Goal: Task Accomplishment & Management: Use online tool/utility

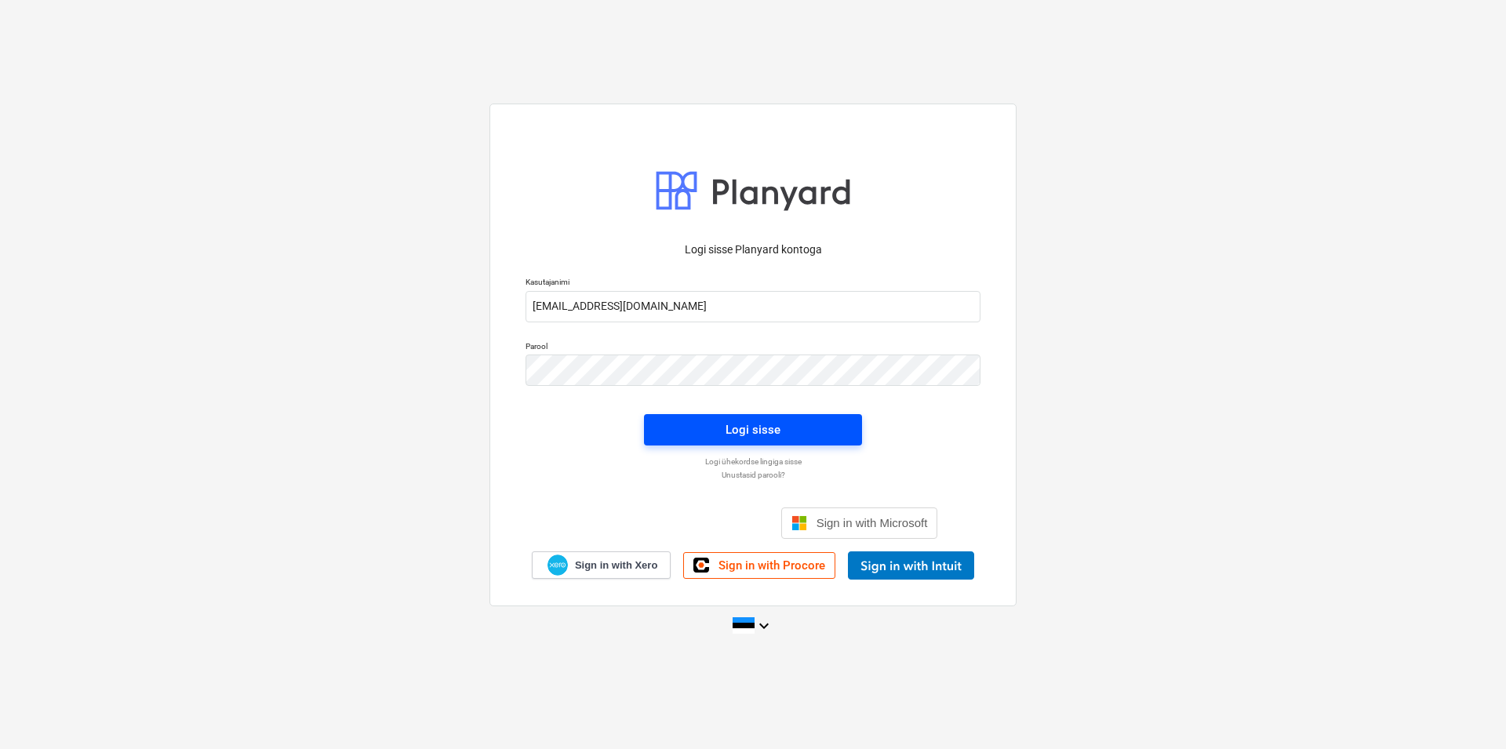
click at [775, 426] on div "Logi sisse" at bounding box center [752, 430] width 55 height 20
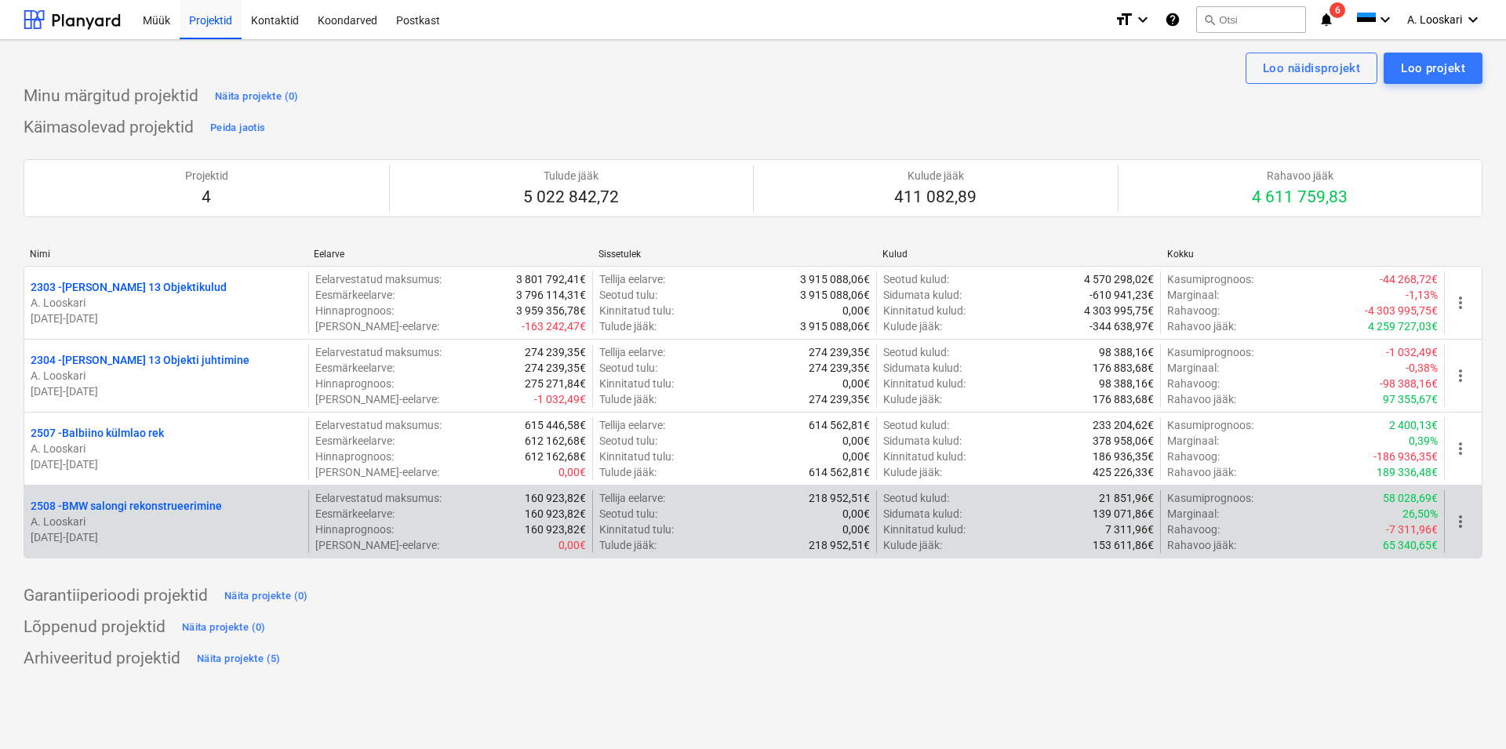
click at [172, 505] on p "2508 - BMW salongi rekonstrueerimine" at bounding box center [126, 506] width 191 height 16
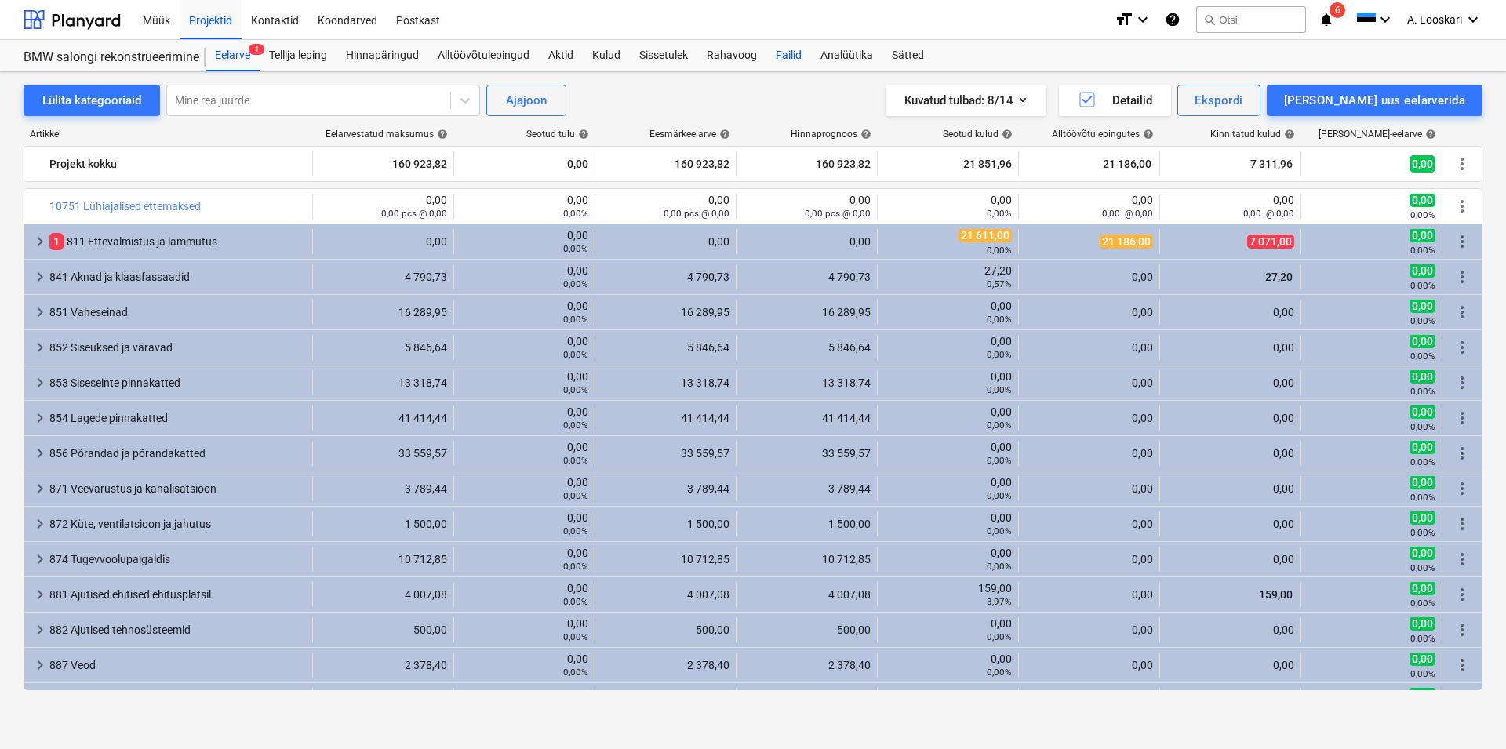
click at [790, 54] on div "Failid" at bounding box center [788, 55] width 45 height 31
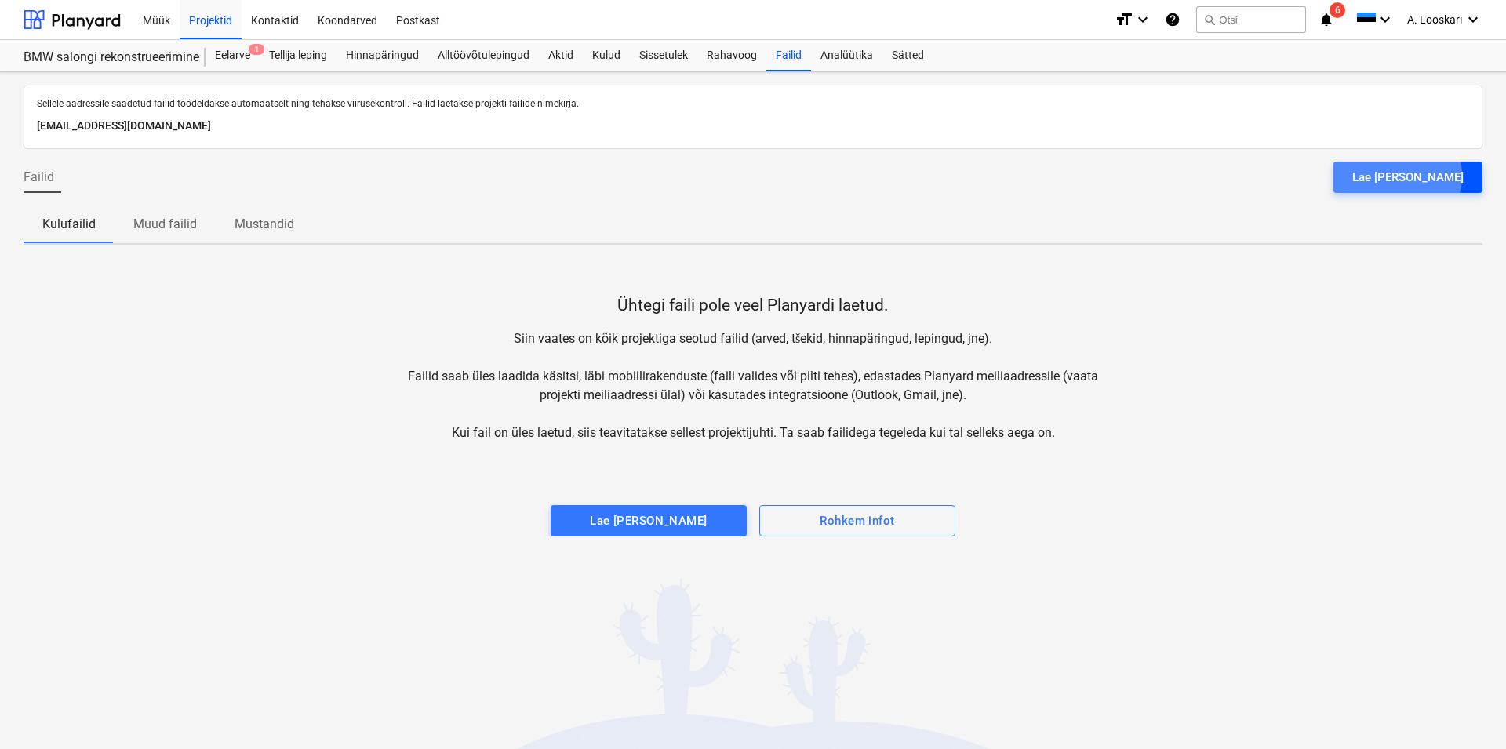
click at [1437, 176] on div "Lae [PERSON_NAME]" at bounding box center [1407, 177] width 111 height 20
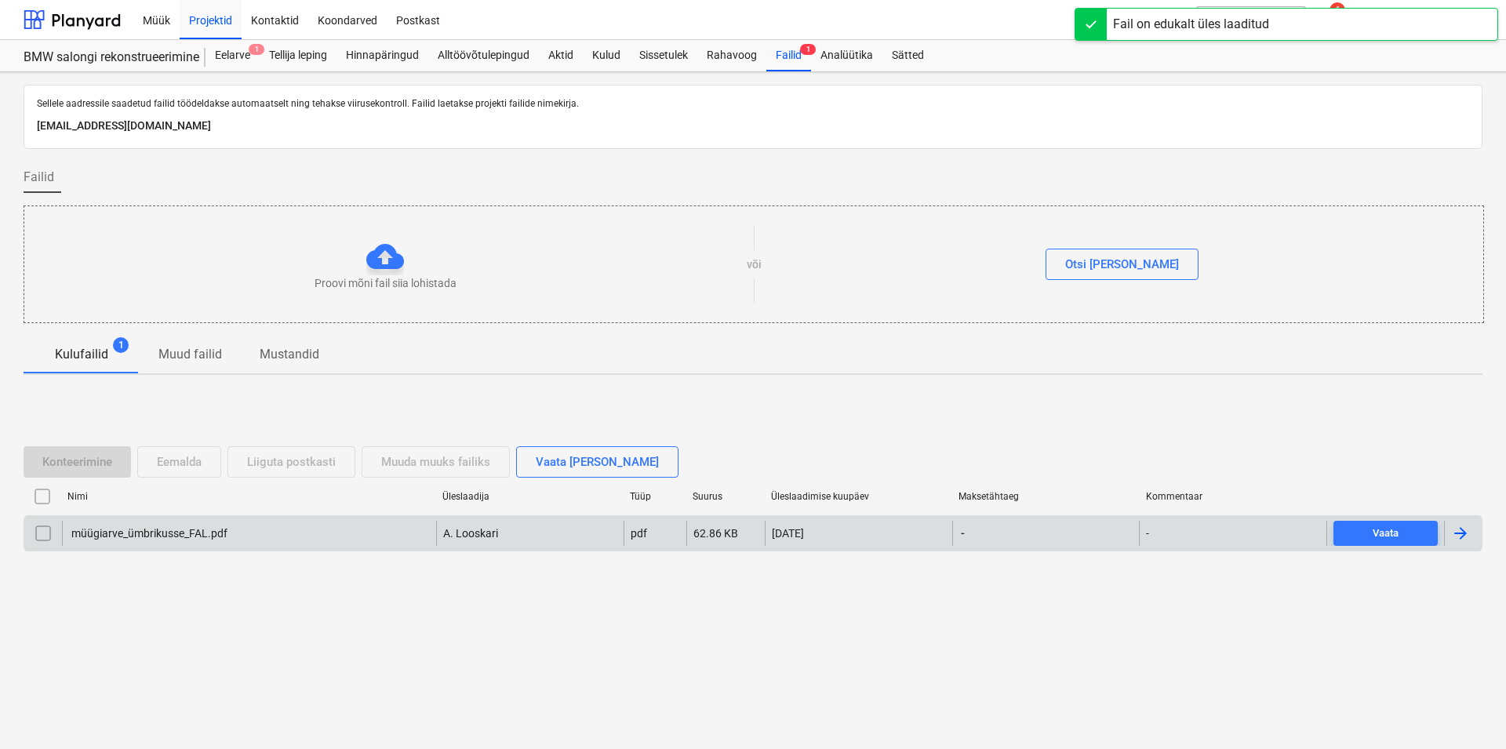
click at [130, 530] on div "müügiarve_ümbrikusse_FAL.pdf" at bounding box center [148, 533] width 158 height 13
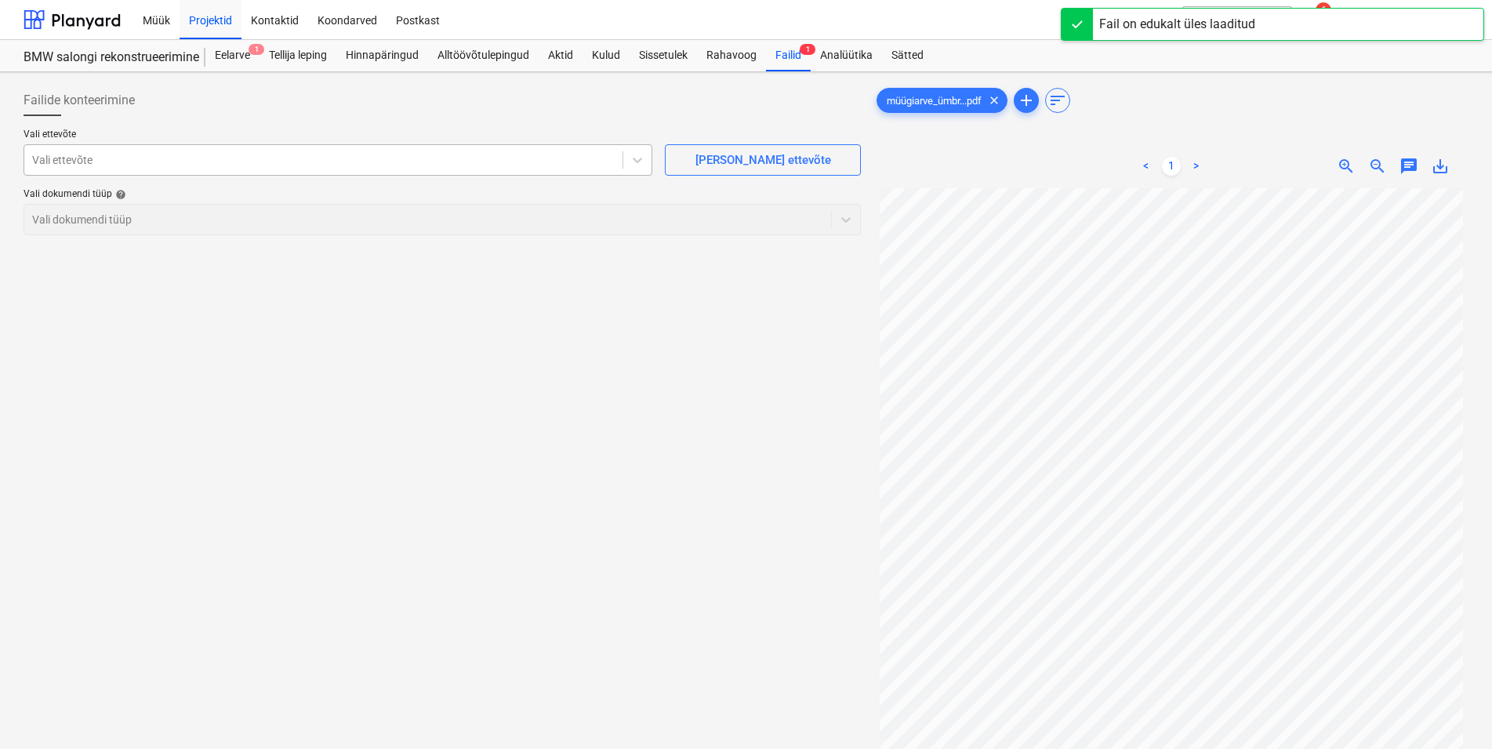
click at [163, 160] on div at bounding box center [323, 160] width 583 height 16
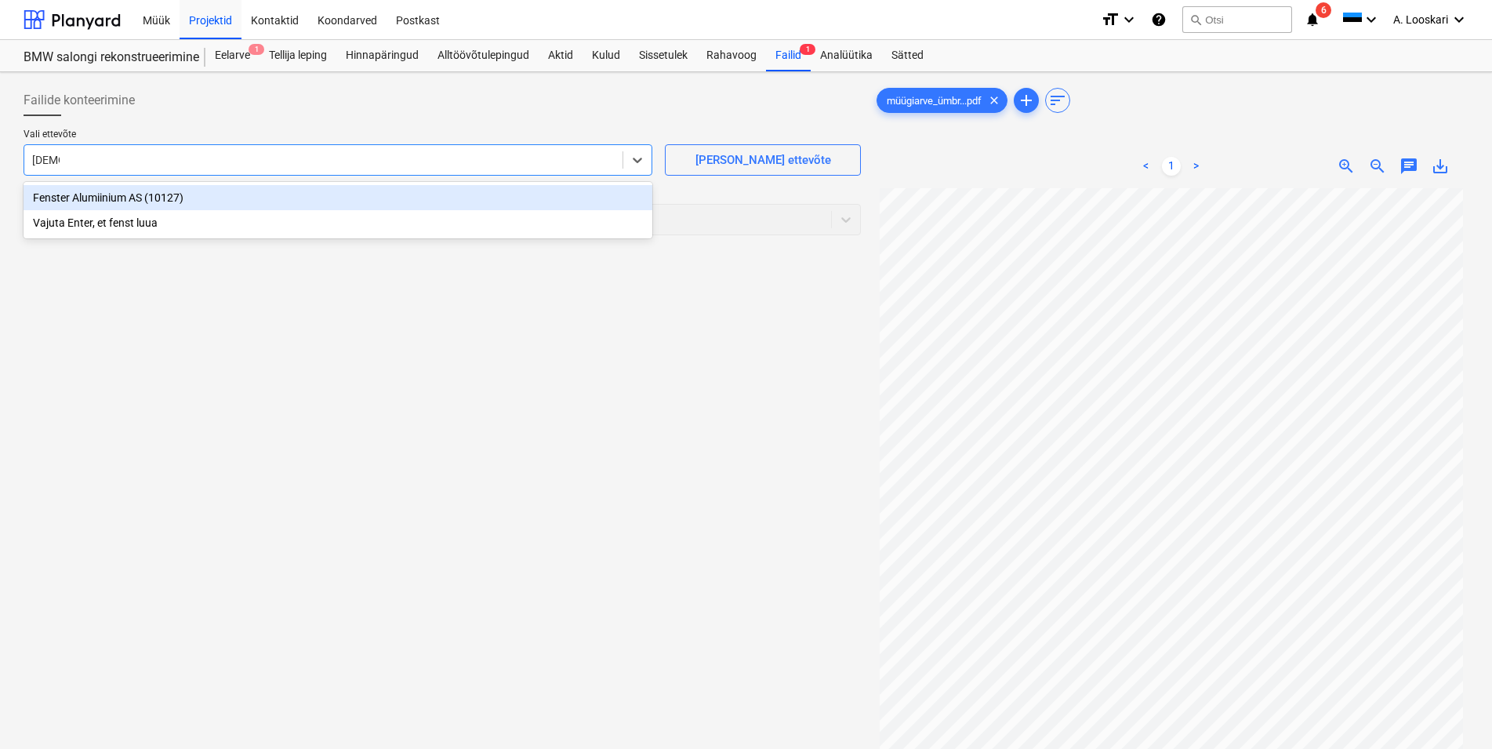
type input "fenster"
click at [229, 199] on div "Fenster Alumiinium AS (10127)" at bounding box center [338, 197] width 629 height 25
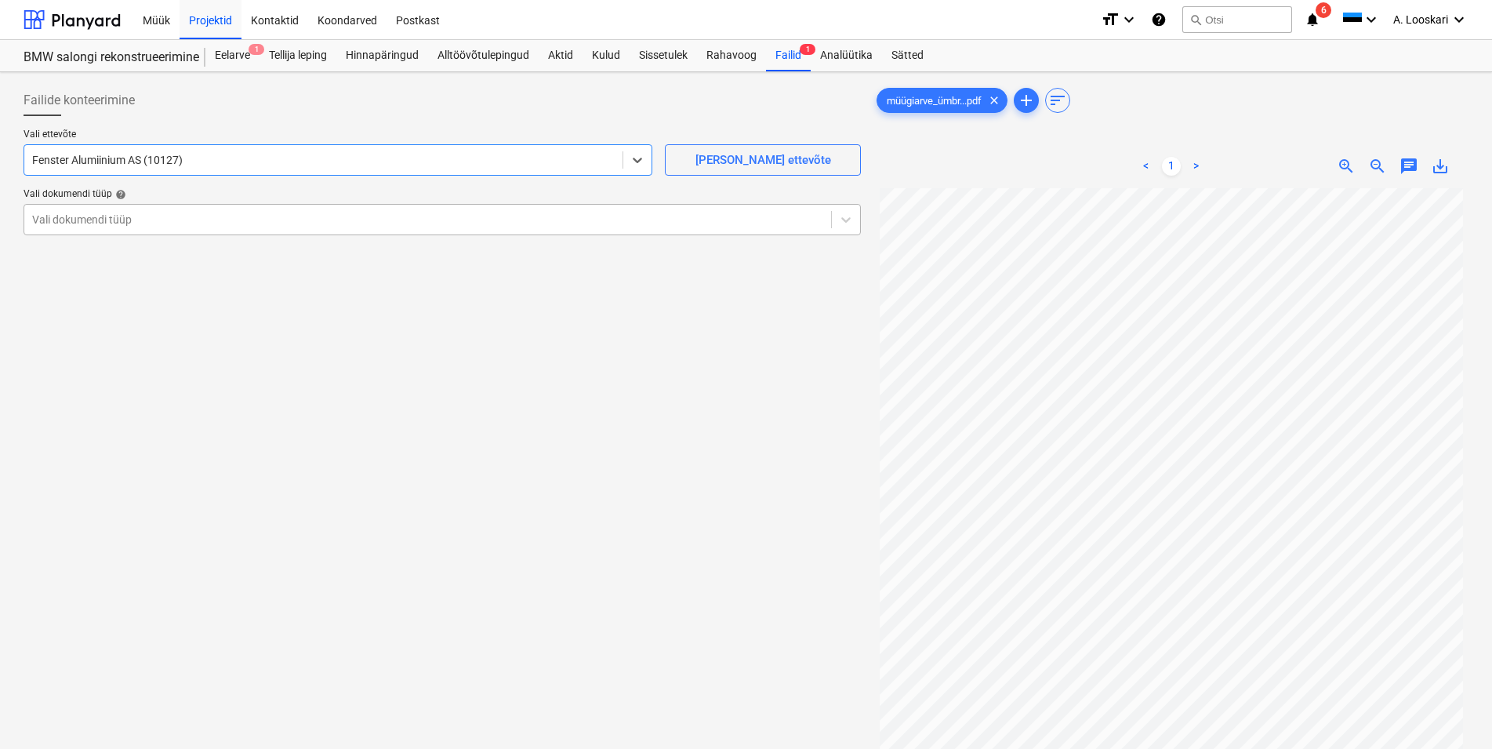
click at [159, 218] on div at bounding box center [427, 220] width 791 height 16
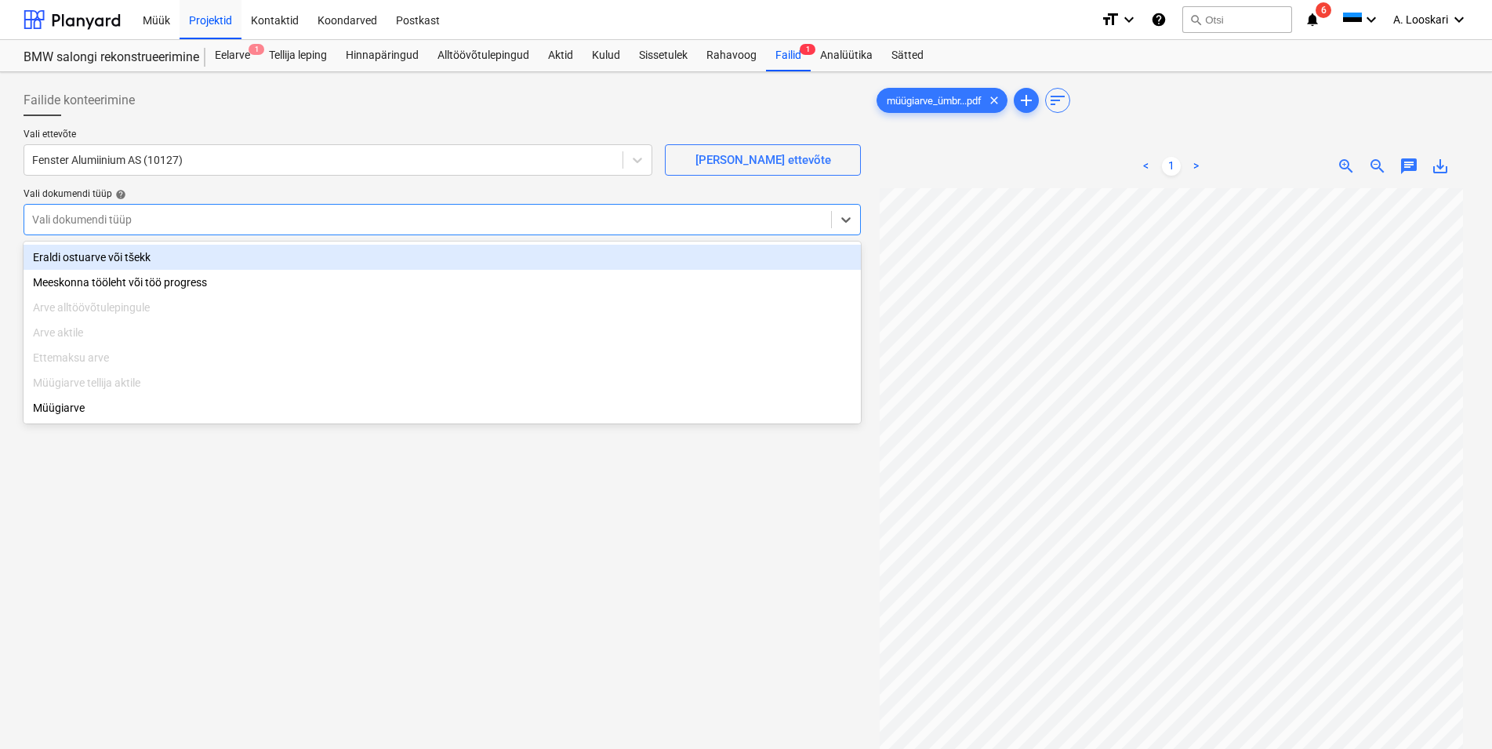
click at [151, 256] on div "Eraldi ostuarve või tšekk" at bounding box center [442, 257] width 837 height 25
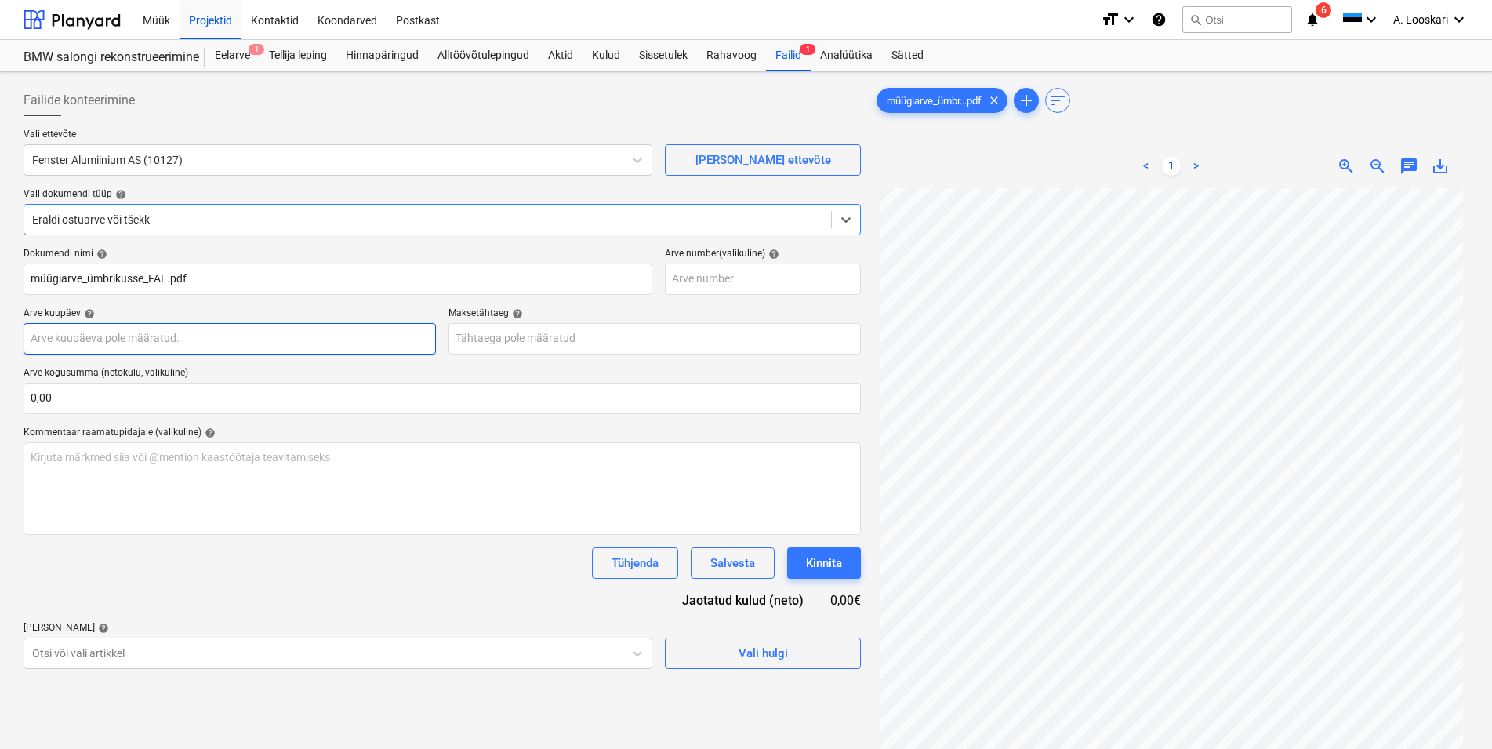
click at [122, 335] on input "text" at bounding box center [230, 338] width 412 height 31
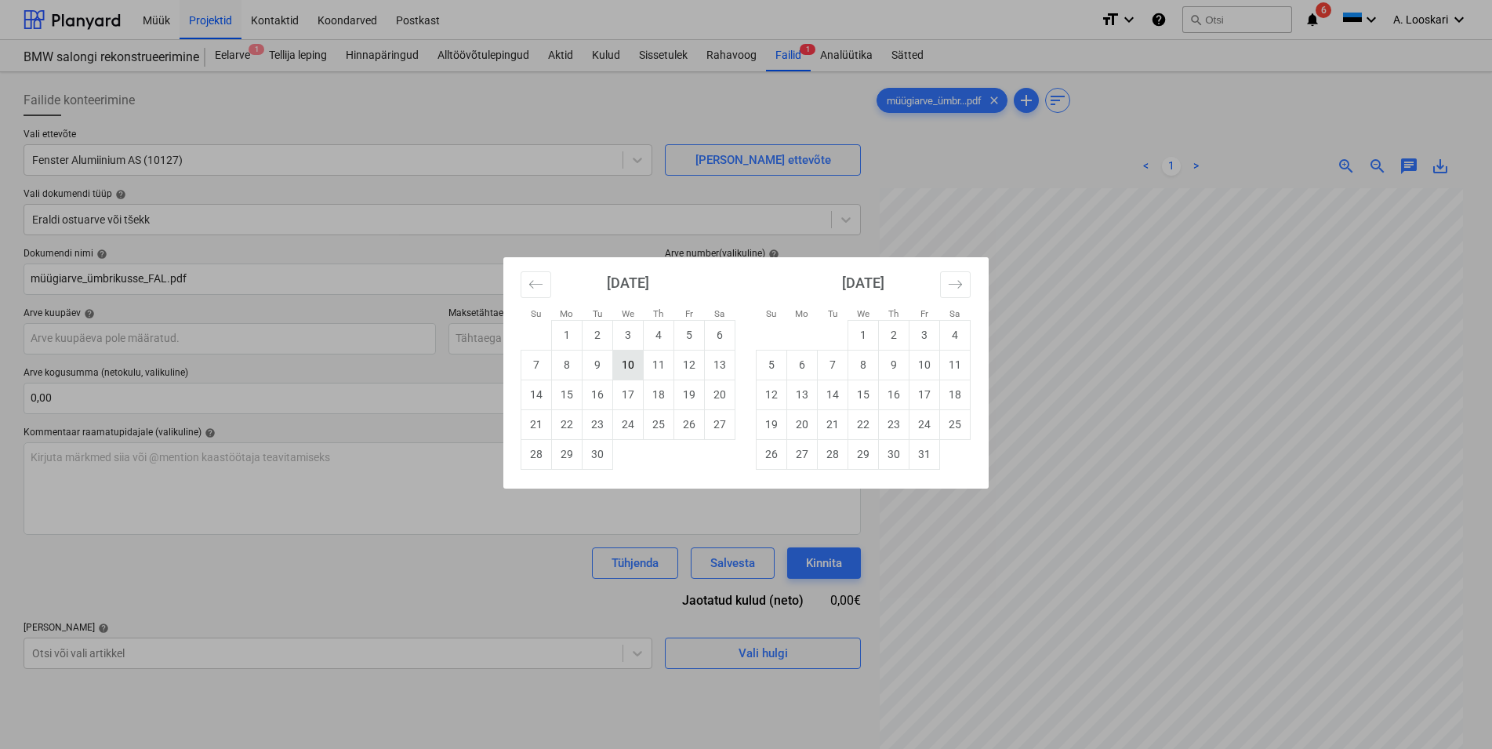
click at [634, 358] on td "10" at bounding box center [628, 365] width 31 height 30
type input "[DATE]"
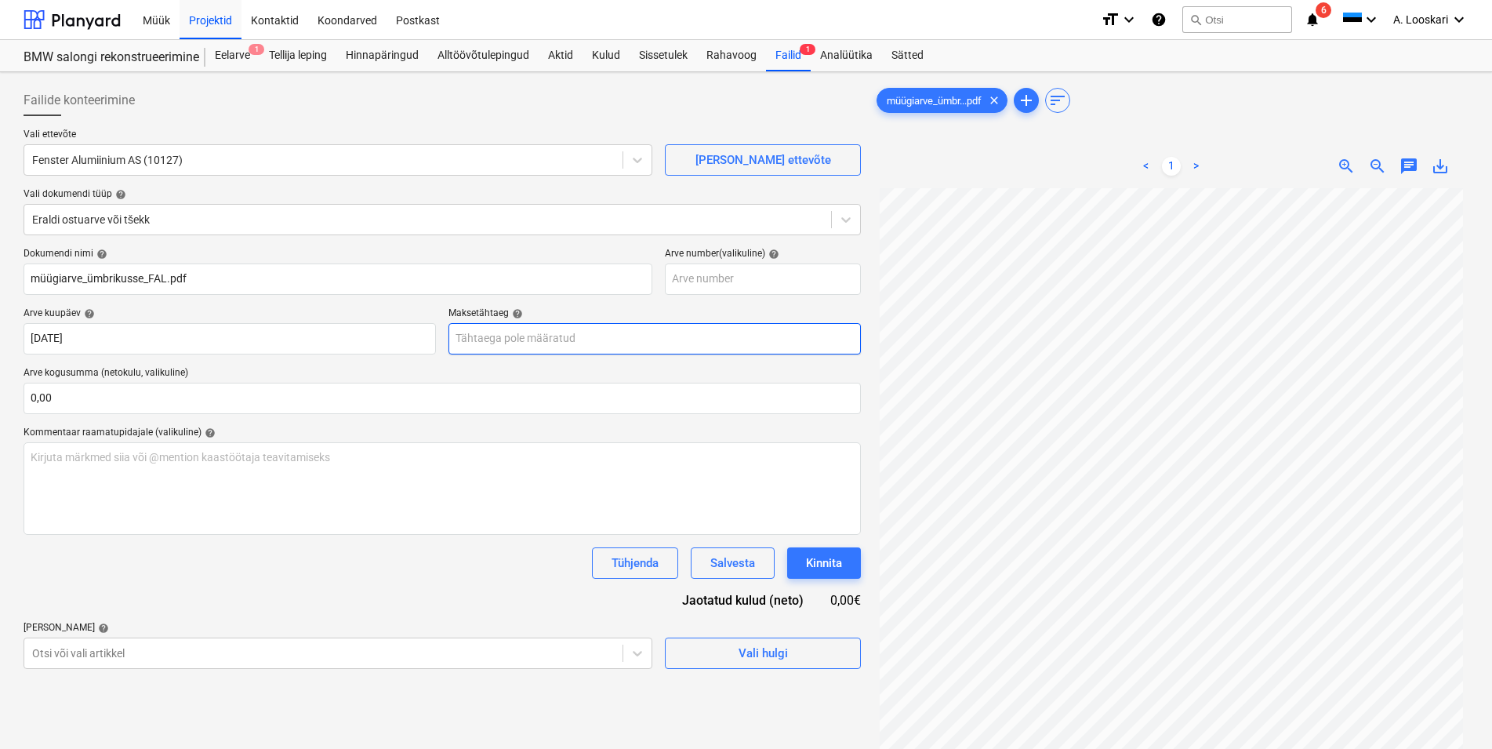
click at [594, 336] on input "text" at bounding box center [655, 338] width 412 height 31
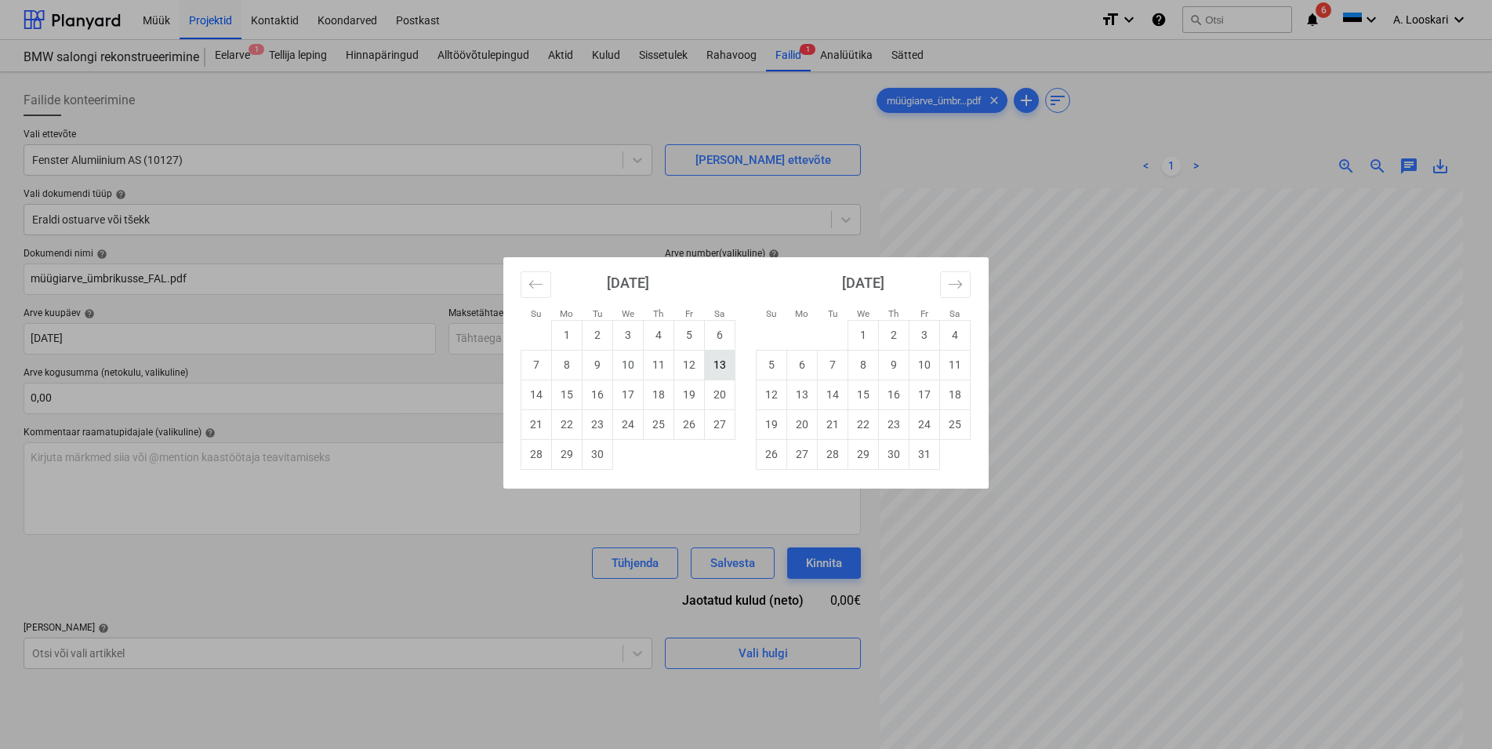
click at [719, 366] on td "13" at bounding box center [720, 365] width 31 height 30
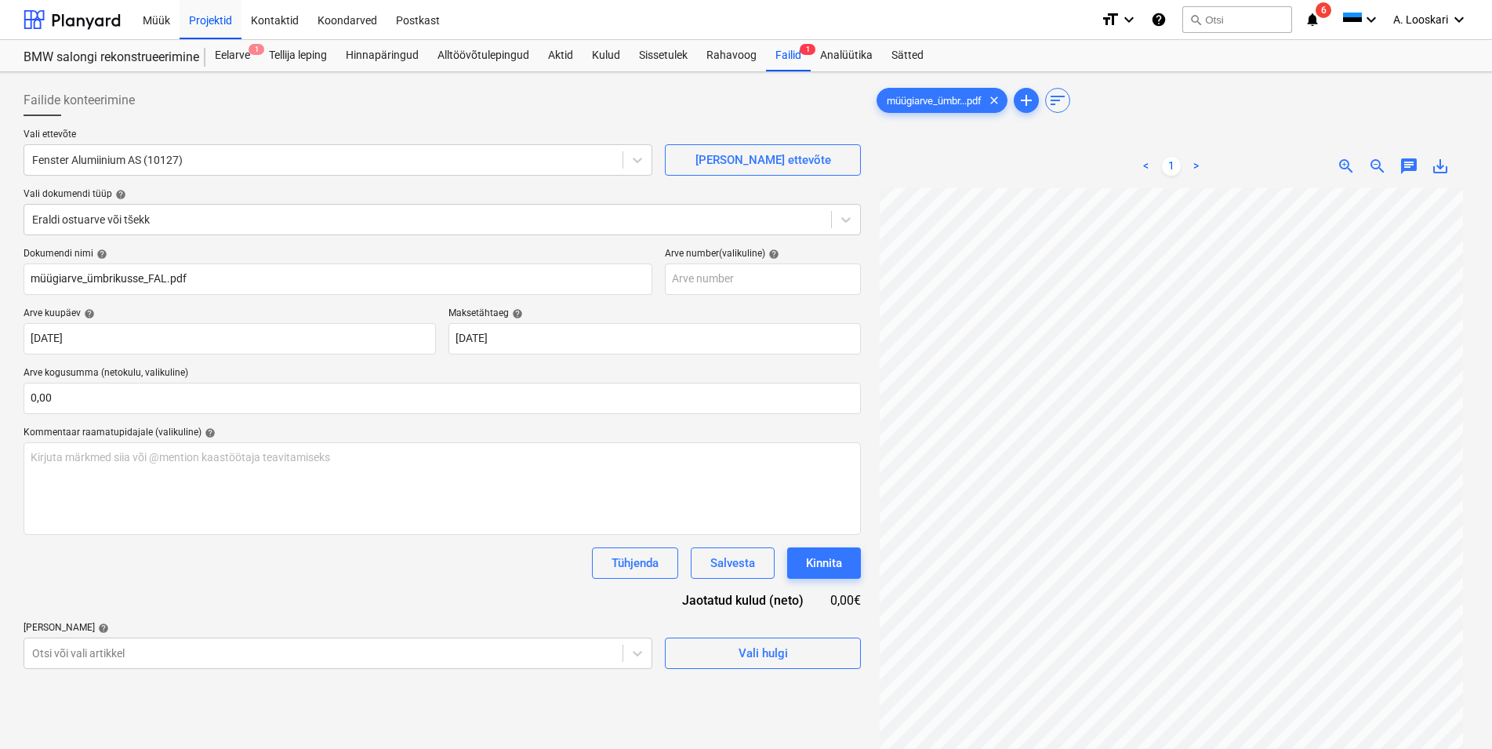
type input "[DATE]"
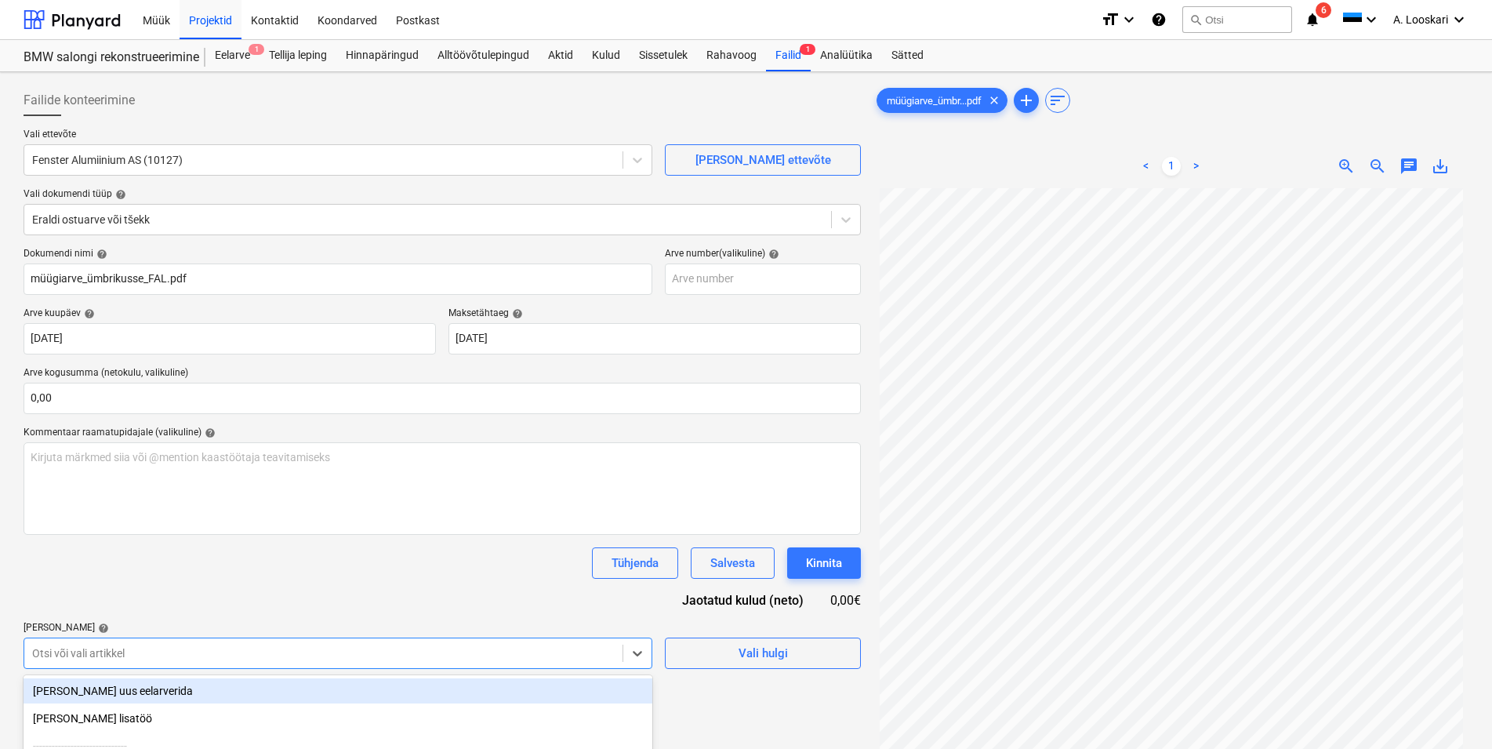
scroll to position [165, 0]
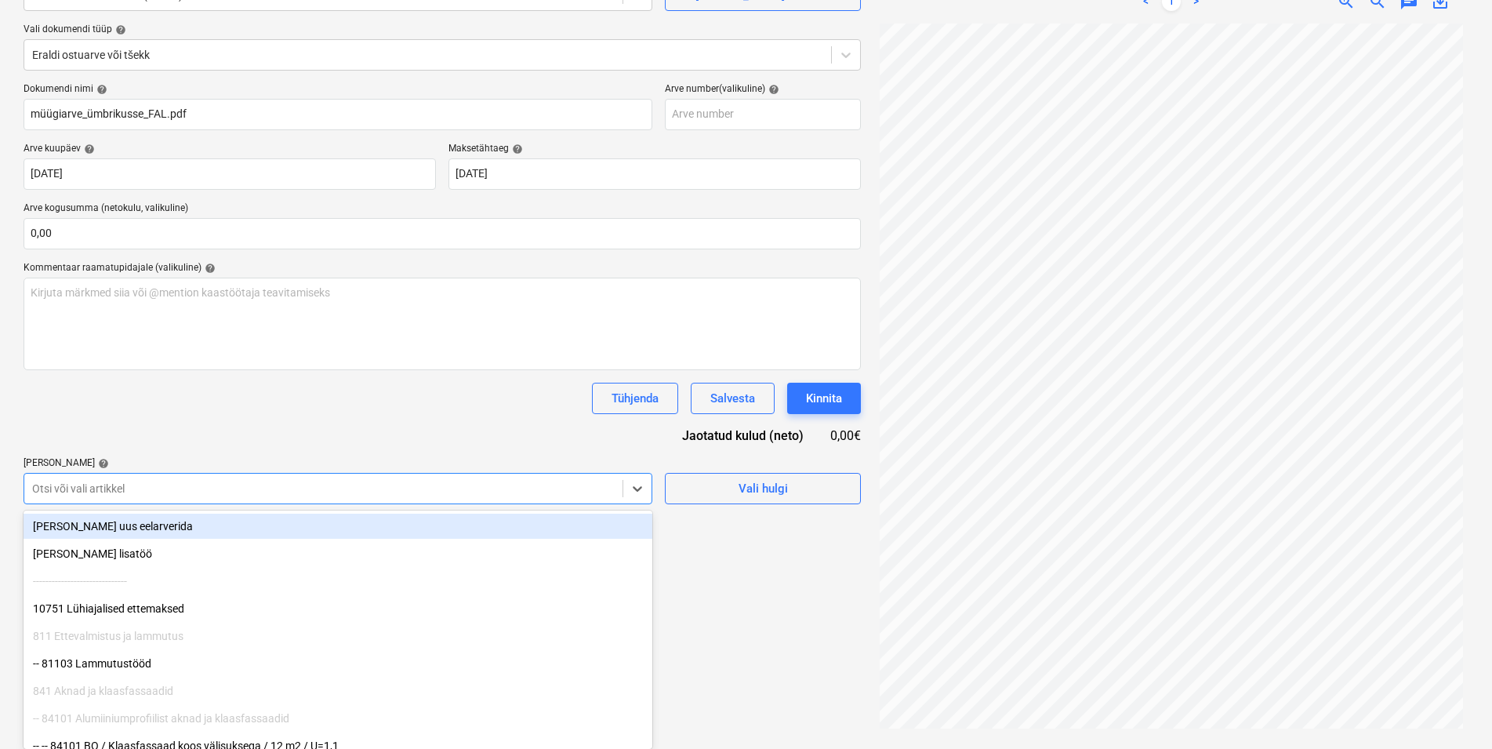
click at [108, 584] on body "Müük Projektid Kontaktid Koondarved Postkast format_size keyboard_arrow_down he…" at bounding box center [746, 209] width 1492 height 749
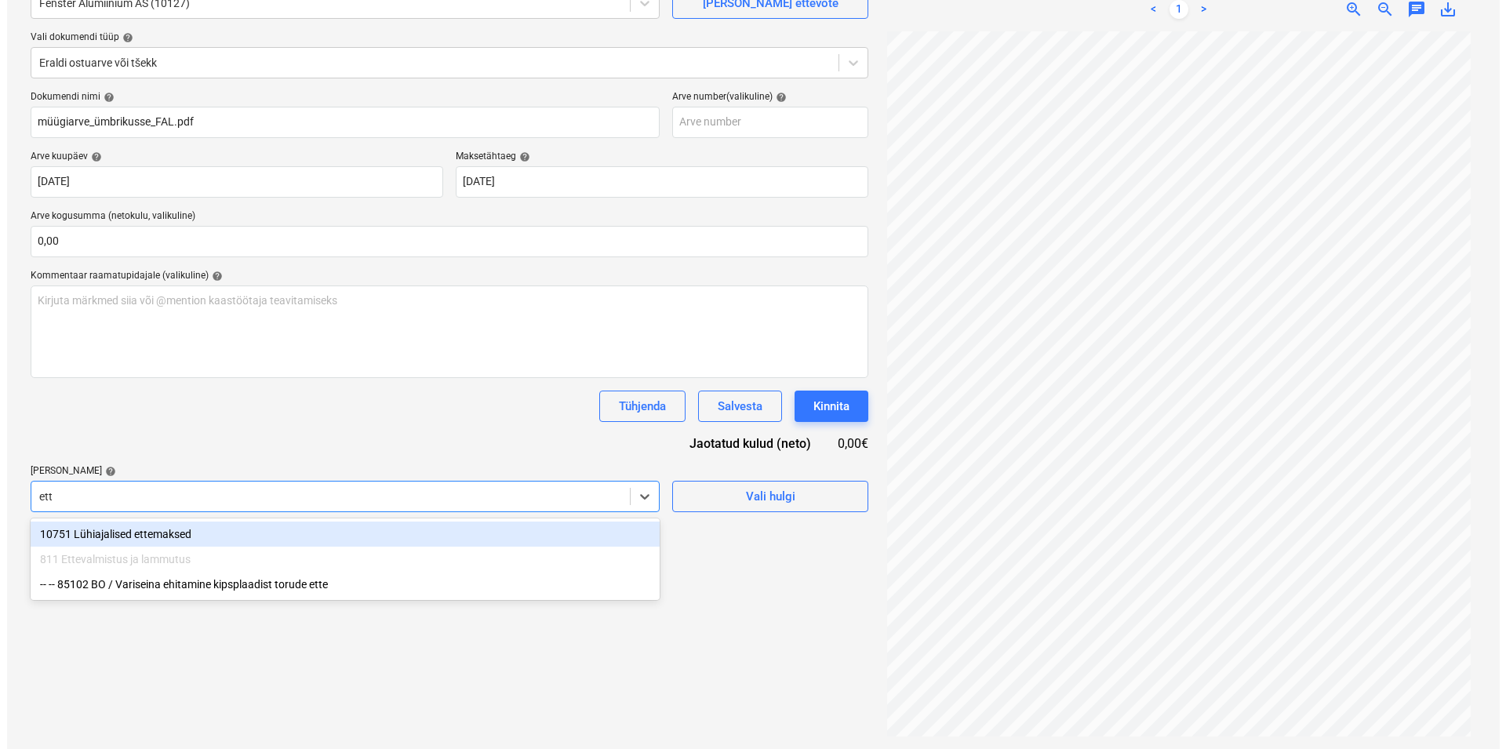
scroll to position [157, 0]
type input "ette"
click at [165, 529] on div "10751 Lühiajalised ettemaksed" at bounding box center [338, 533] width 629 height 25
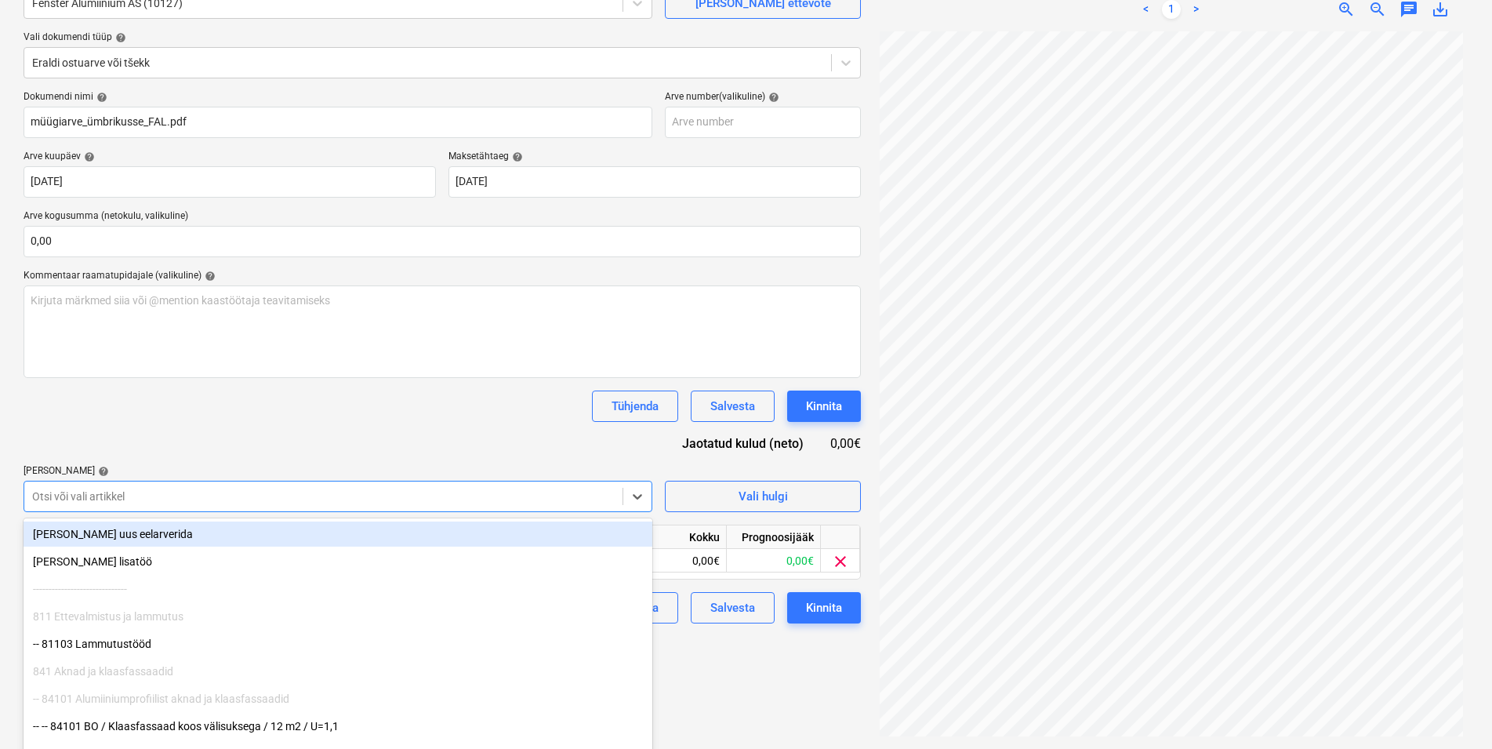
click at [200, 436] on div "Dokumendi nimi help müügiarve_ümbrikusse_FAL.pdf Arve number (valikuline) help …" at bounding box center [442, 357] width 837 height 532
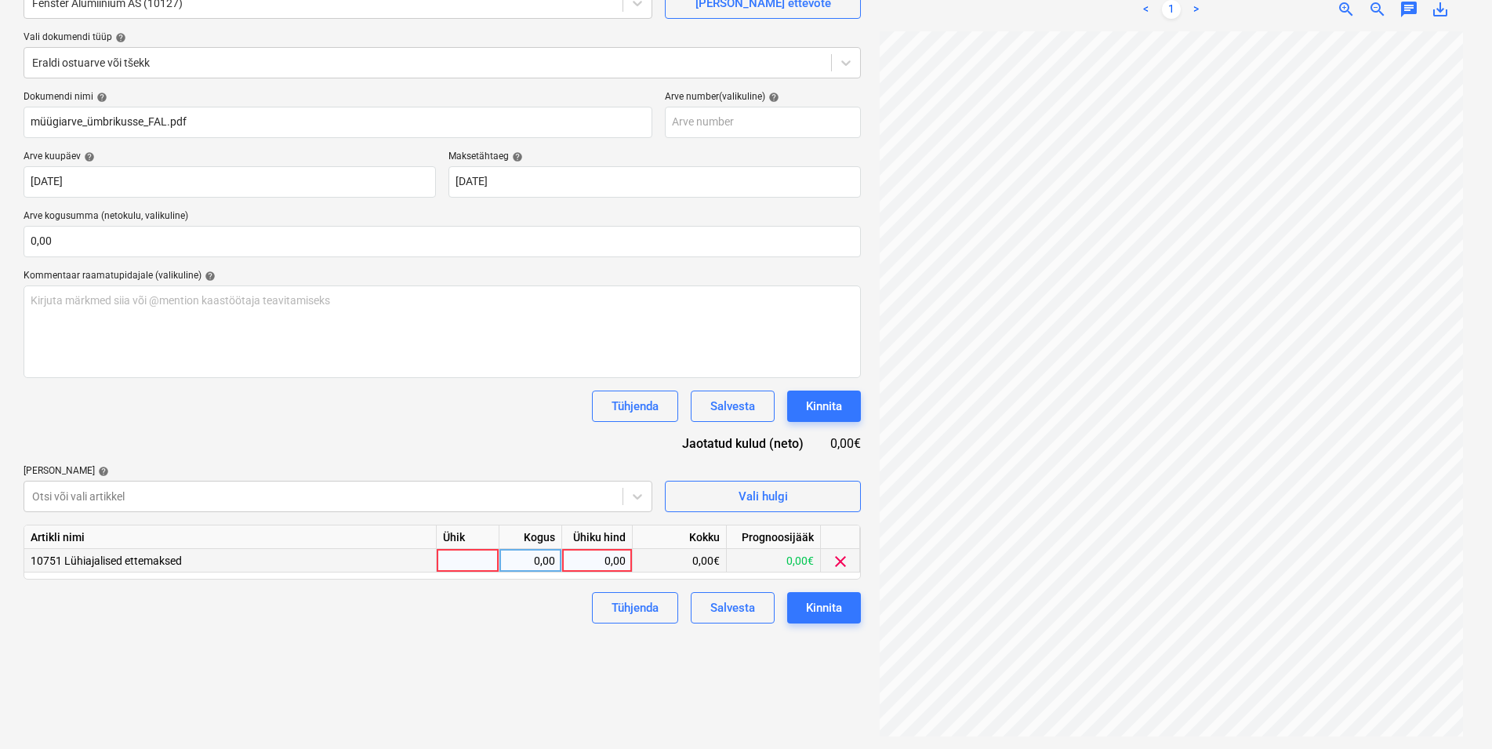
click at [463, 558] on div at bounding box center [468, 561] width 63 height 24
type input "kmpl"
click at [515, 558] on div "0,00" at bounding box center [530, 561] width 49 height 24
type input "1"
click at [590, 557] on div "0,00" at bounding box center [597, 561] width 57 height 24
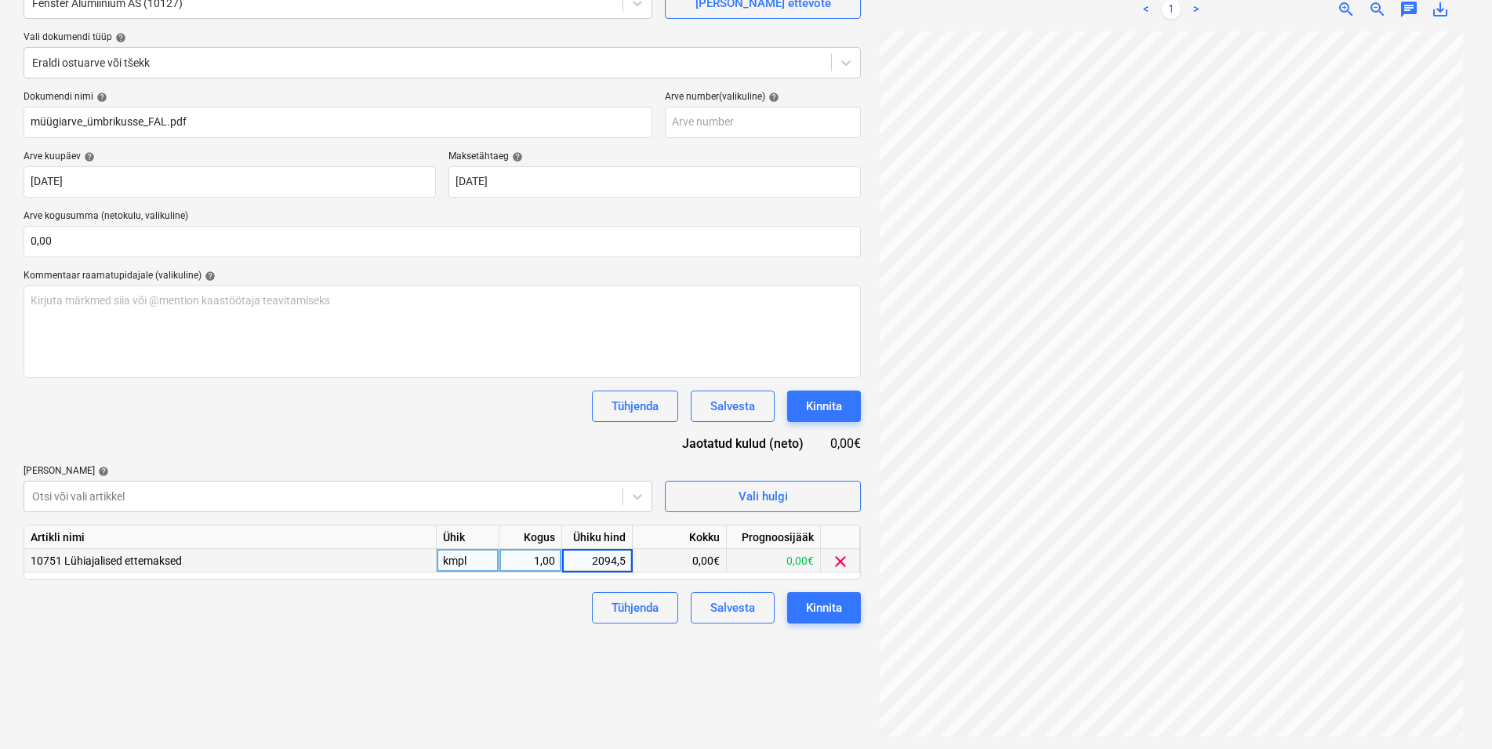
type input "2094,52"
click at [496, 645] on div "Failide konteerimine Vali ettevõte Fenster Alumiinium AS (10127) [PERSON_NAME] …" at bounding box center [442, 332] width 850 height 821
click at [827, 606] on div "Kinnita" at bounding box center [824, 608] width 36 height 20
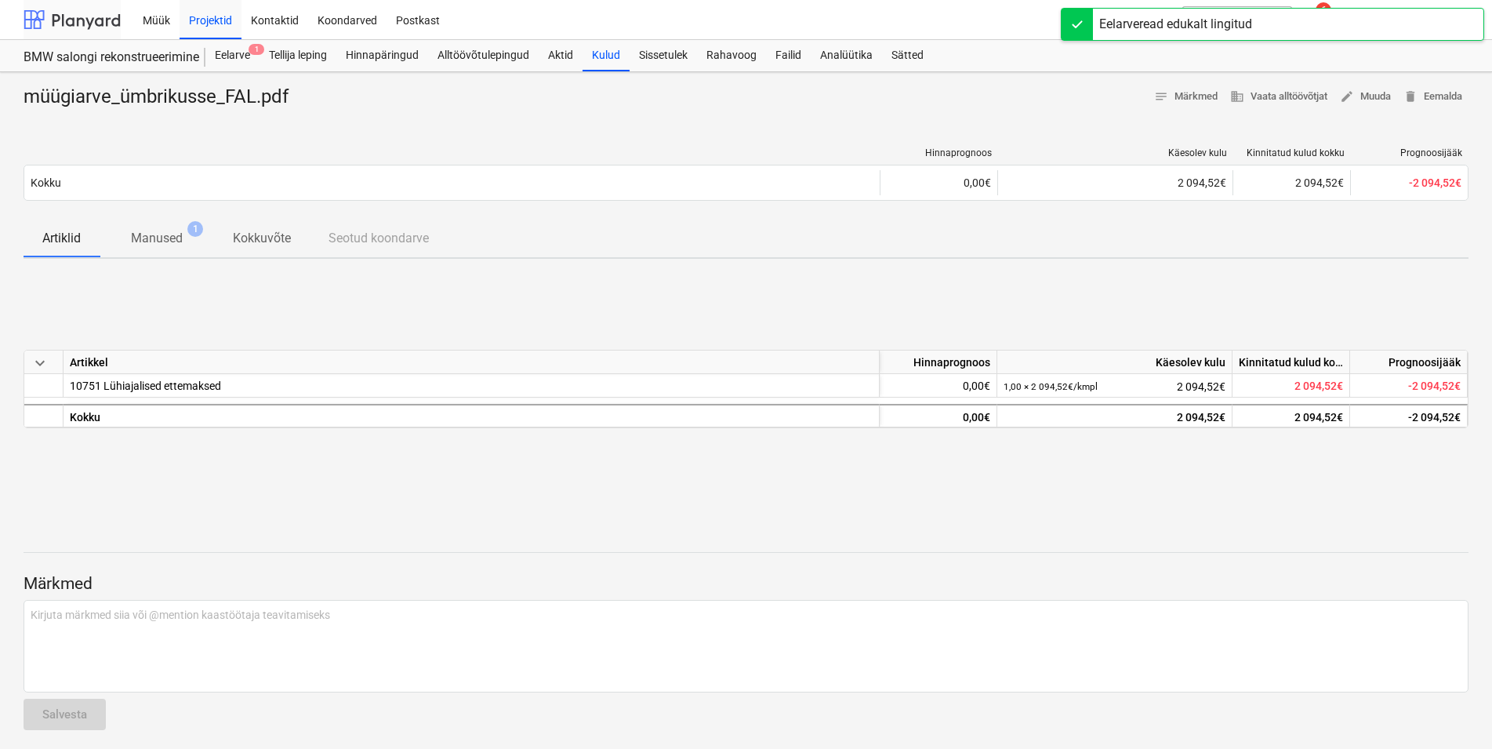
click at [82, 14] on div at bounding box center [72, 19] width 97 height 39
